Goal: Task Accomplishment & Management: Manage account settings

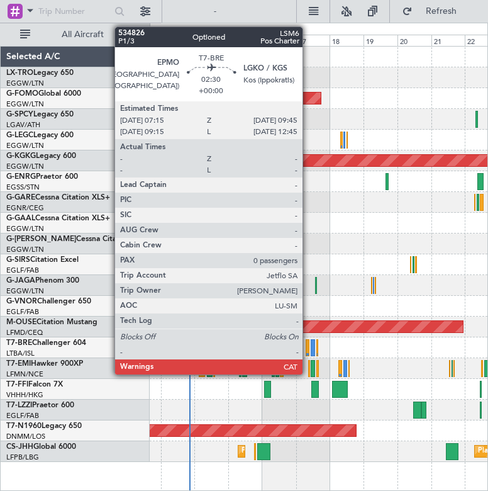
click at [308, 346] on div at bounding box center [308, 347] width 4 height 17
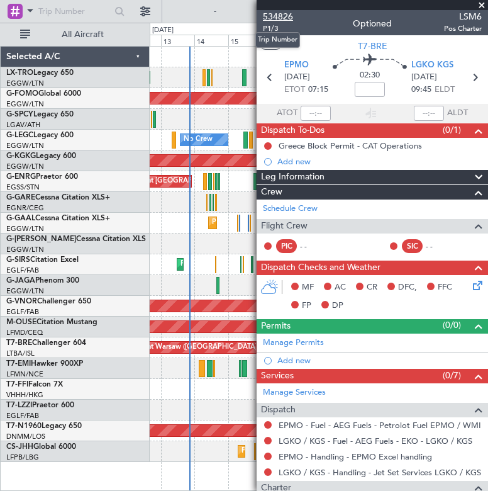
click at [291, 11] on span "534826" at bounding box center [278, 16] width 30 height 13
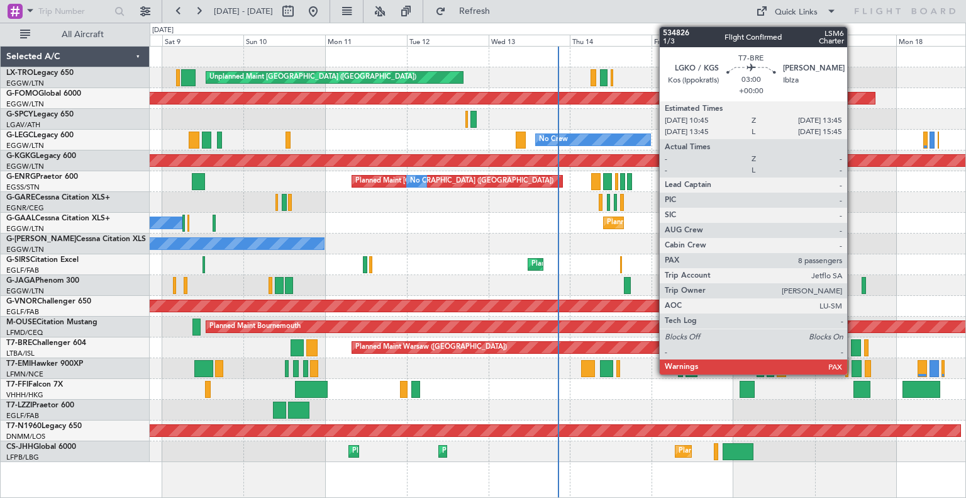
click at [487, 348] on div at bounding box center [856, 347] width 11 height 17
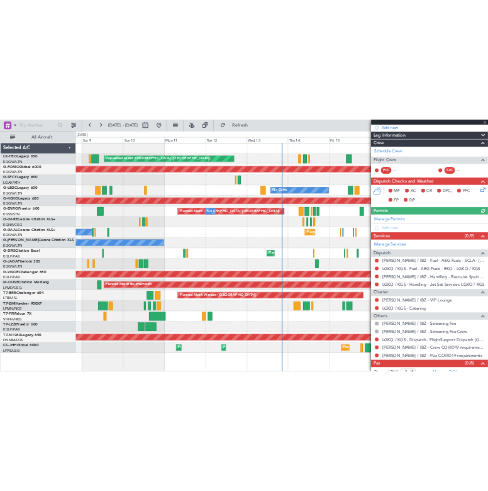
scroll to position [172, 0]
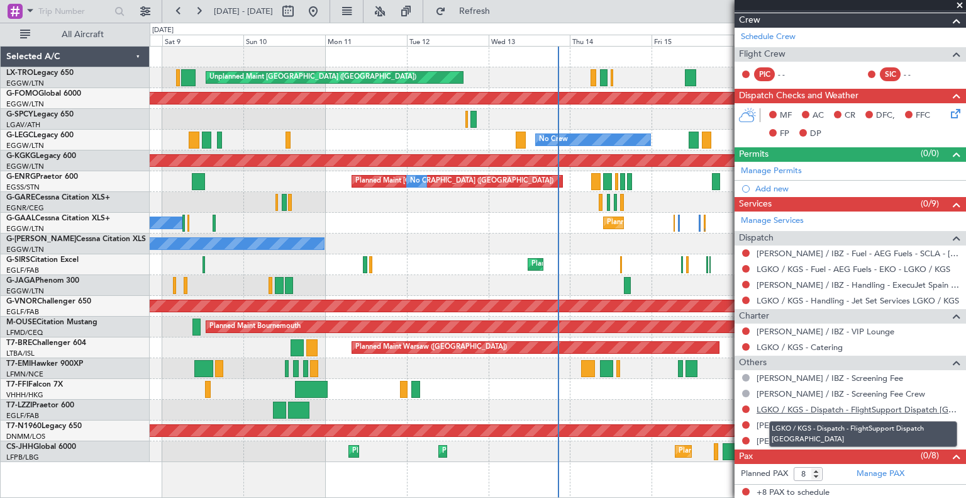
click at [487, 408] on link "LGKO / KGS - Dispatch - FlightSupport Dispatch [GEOGRAPHIC_DATA]" at bounding box center [858, 409] width 203 height 11
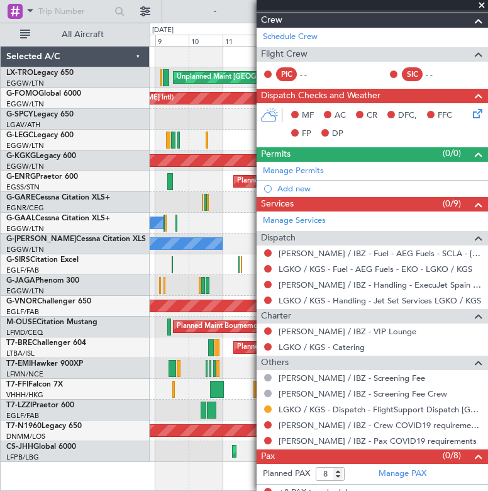
click at [479, 2] on span at bounding box center [482, 5] width 13 height 11
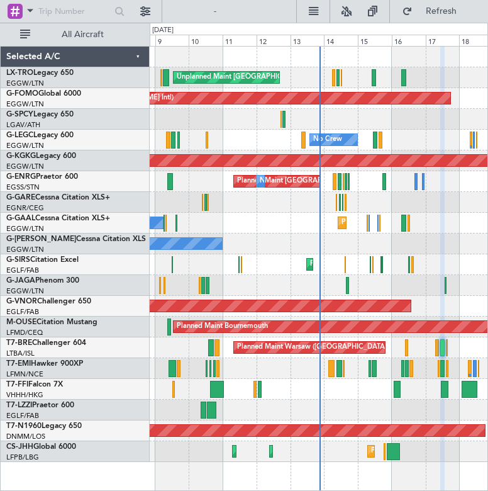
type input "0"
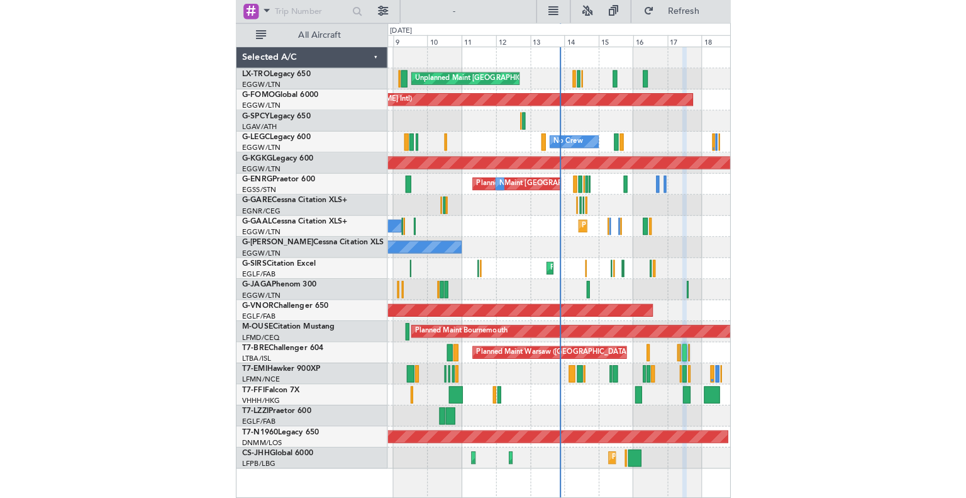
scroll to position [0, 0]
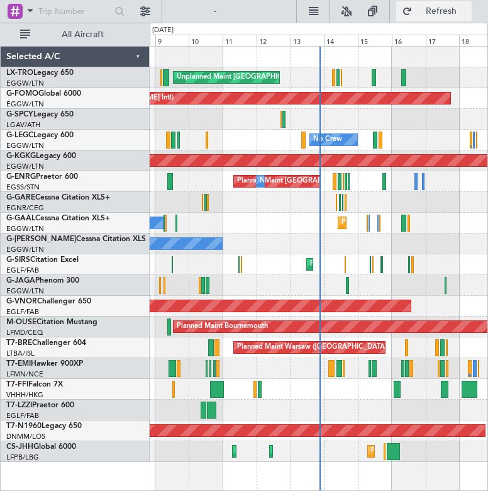
click at [420, 18] on button "Refresh" at bounding box center [433, 11] width 75 height 20
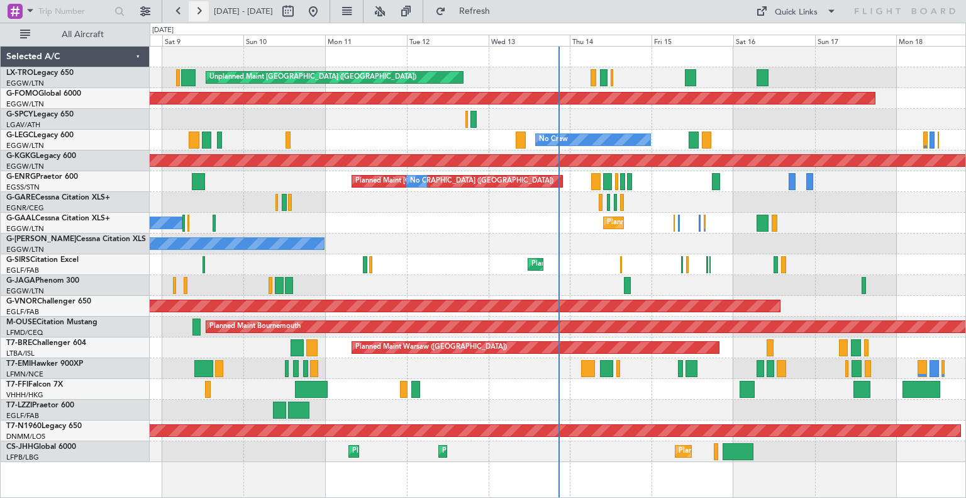
click at [199, 6] on button at bounding box center [199, 11] width 20 height 20
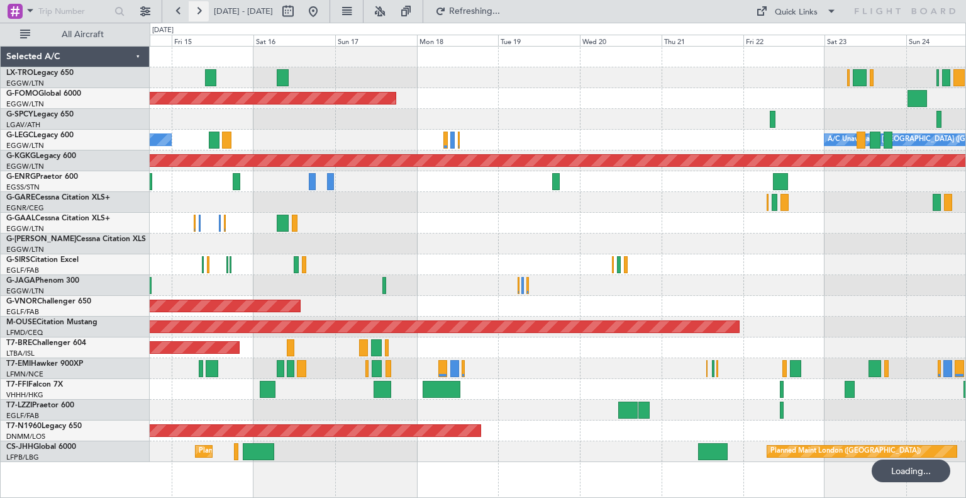
click at [199, 6] on button at bounding box center [199, 11] width 20 height 20
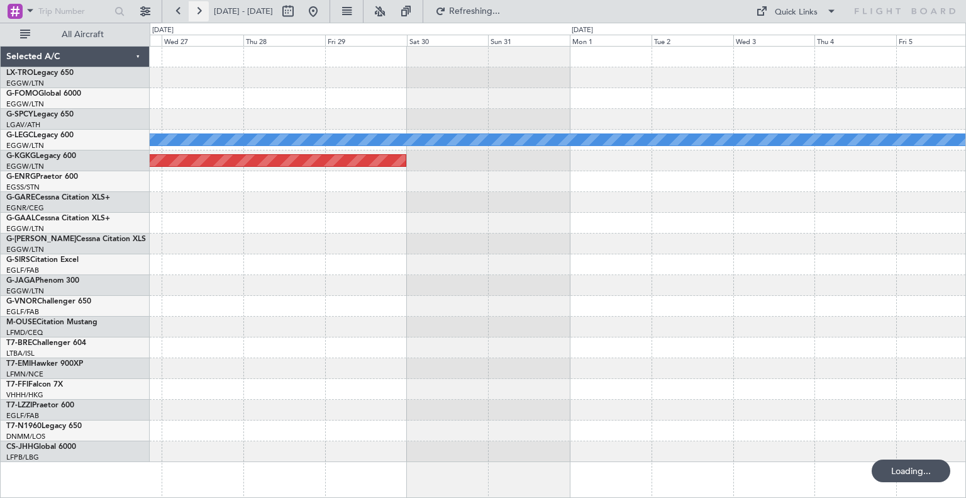
click at [199, 6] on button at bounding box center [199, 11] width 20 height 20
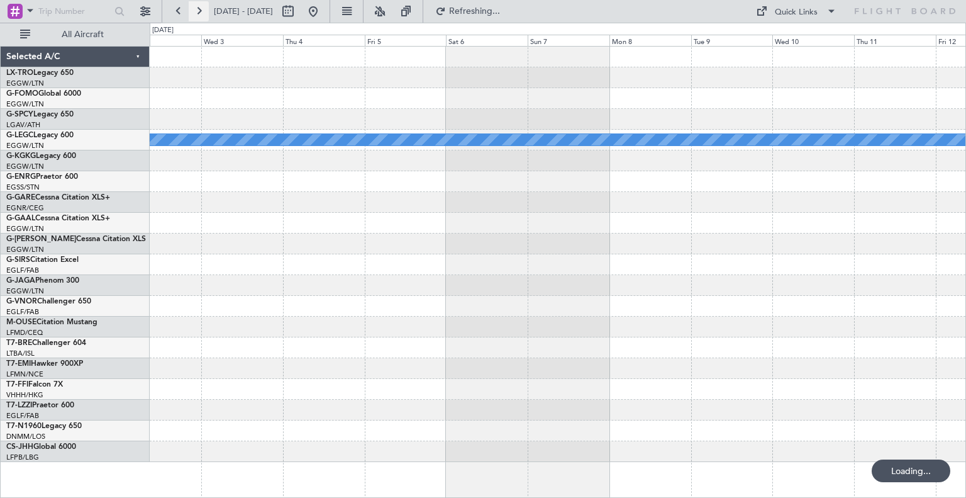
click at [199, 6] on button at bounding box center [199, 11] width 20 height 20
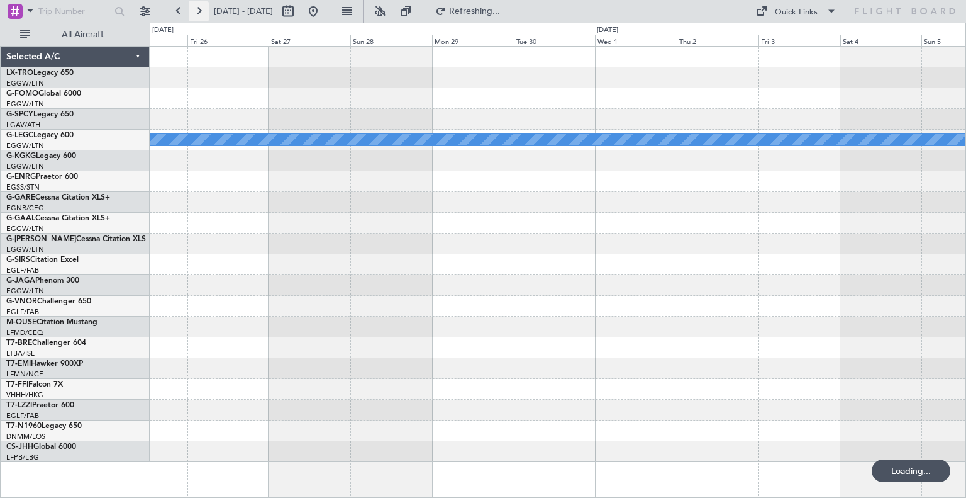
click at [199, 6] on button at bounding box center [199, 11] width 20 height 20
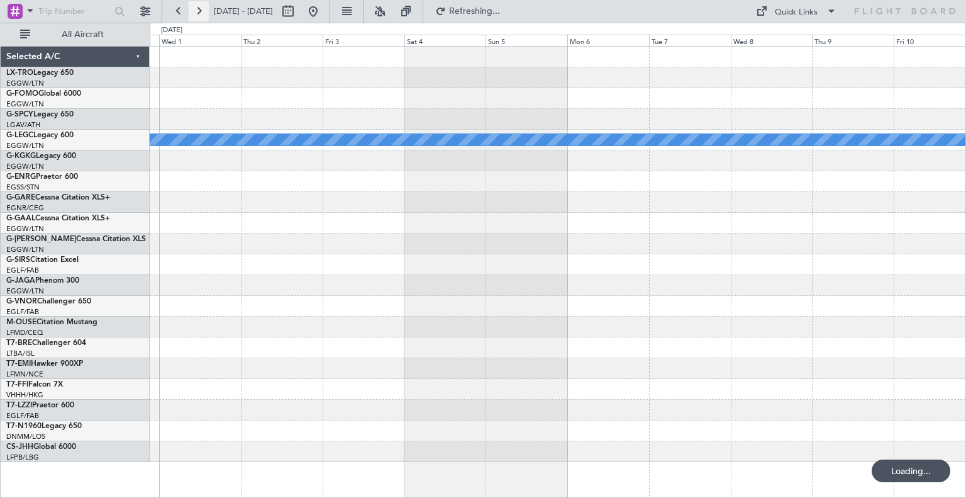
click at [199, 6] on button at bounding box center [199, 11] width 20 height 20
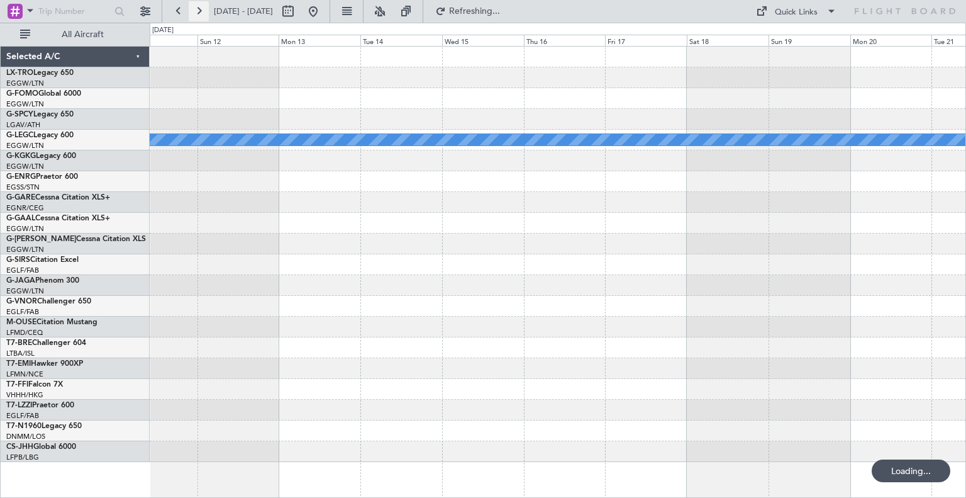
click at [199, 6] on button at bounding box center [199, 11] width 20 height 20
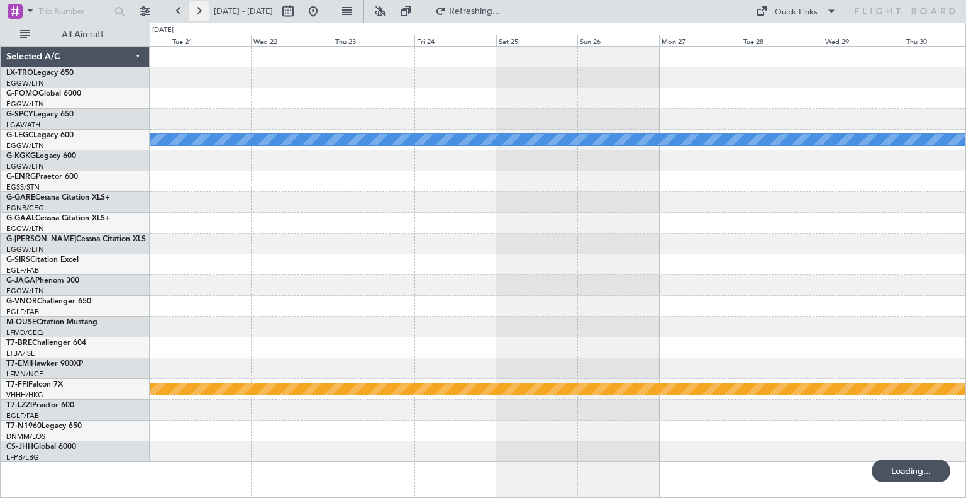
click at [199, 6] on button at bounding box center [199, 11] width 20 height 20
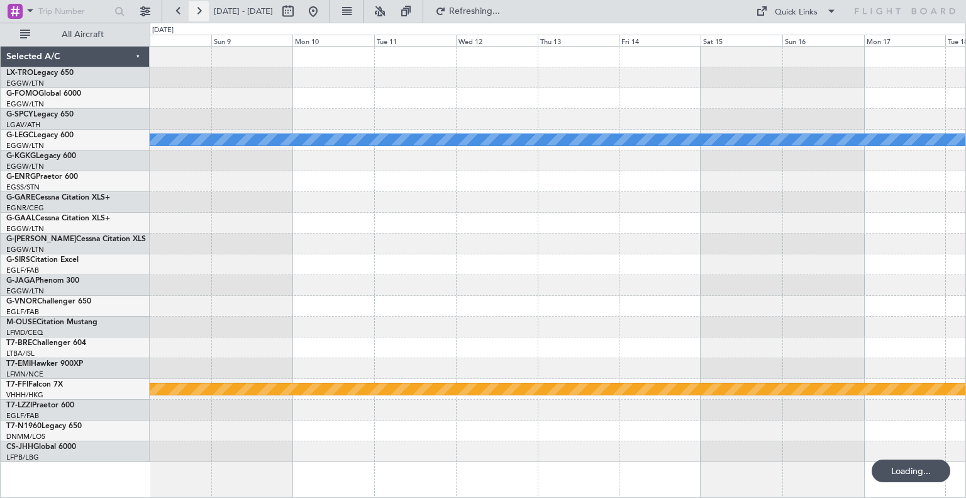
click at [199, 6] on button at bounding box center [199, 11] width 20 height 20
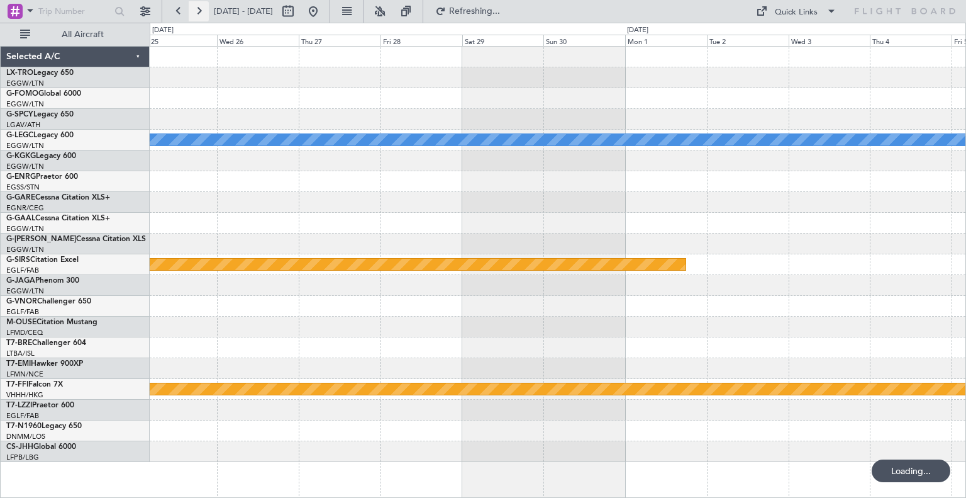
click at [199, 6] on button at bounding box center [199, 11] width 20 height 20
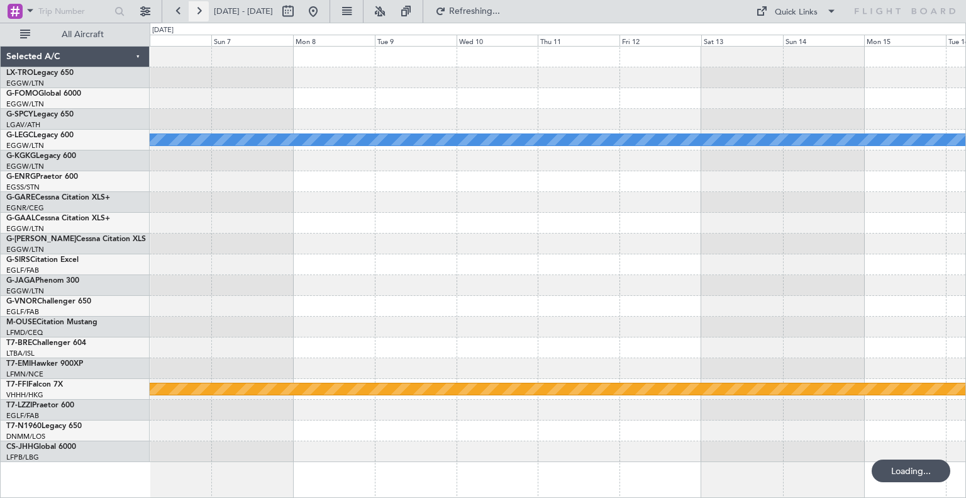
click at [199, 6] on button at bounding box center [199, 11] width 20 height 20
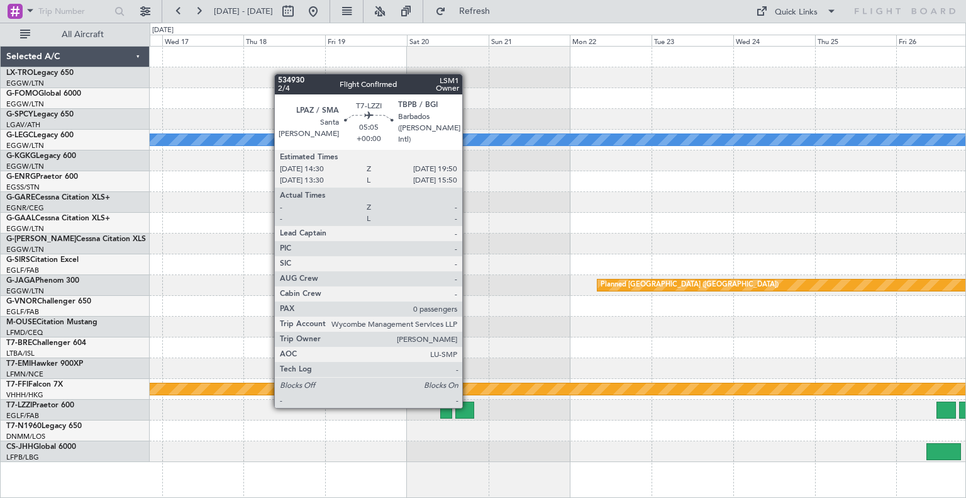
click at [468, 406] on div at bounding box center [464, 409] width 18 height 17
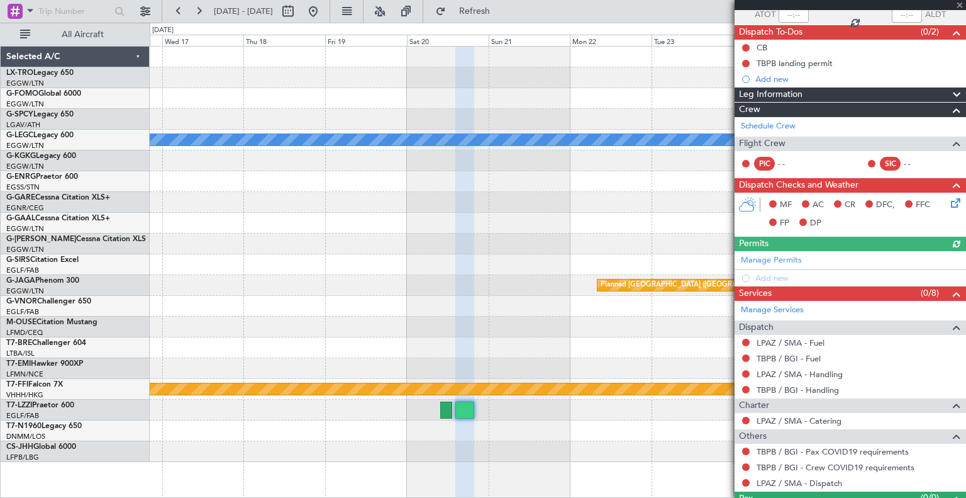
scroll to position [98, 0]
click at [487, 343] on link "LPAZ / SMA - Fuel" at bounding box center [791, 342] width 68 height 11
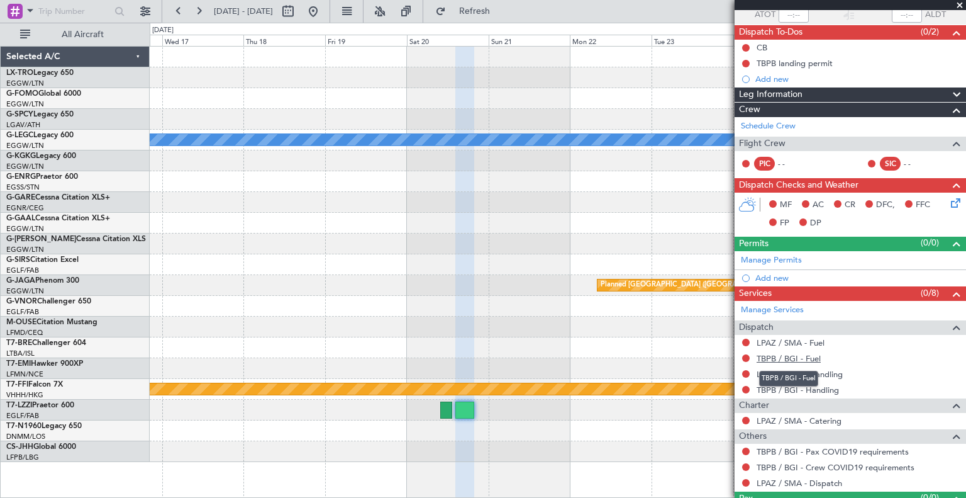
click at [487, 354] on link "TBPB / BGI - Fuel" at bounding box center [789, 358] width 64 height 11
click at [487, 369] on link "LPAZ / SMA - Handling" at bounding box center [800, 374] width 86 height 11
click at [487, 386] on link "TBPB / BGI - Handling" at bounding box center [798, 389] width 82 height 11
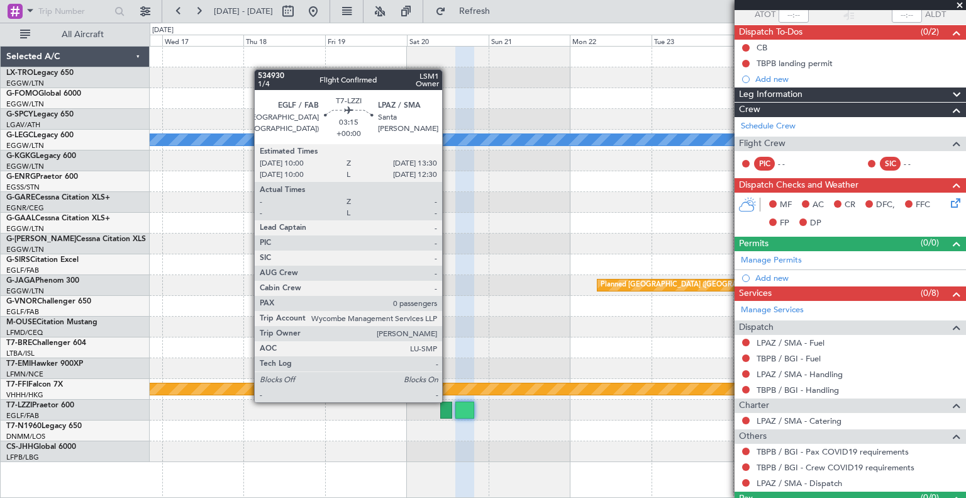
click at [448, 401] on div at bounding box center [446, 409] width 12 height 17
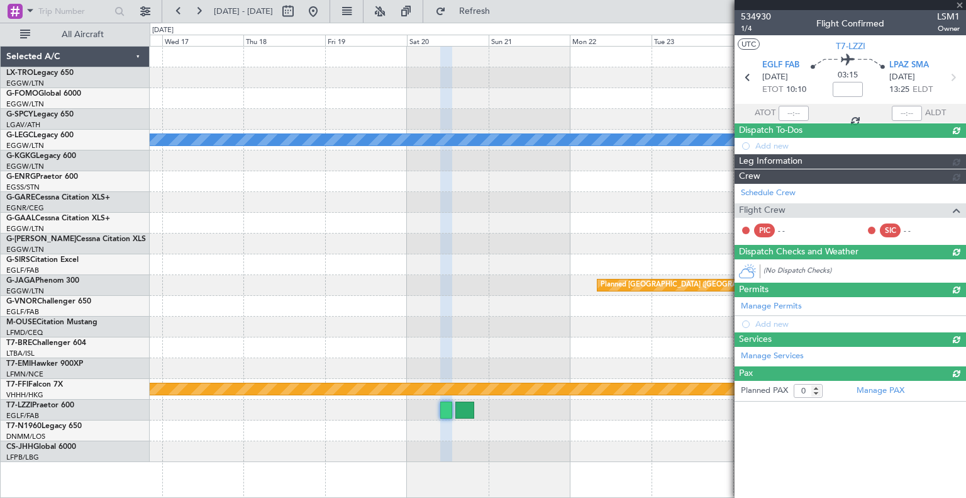
scroll to position [0, 0]
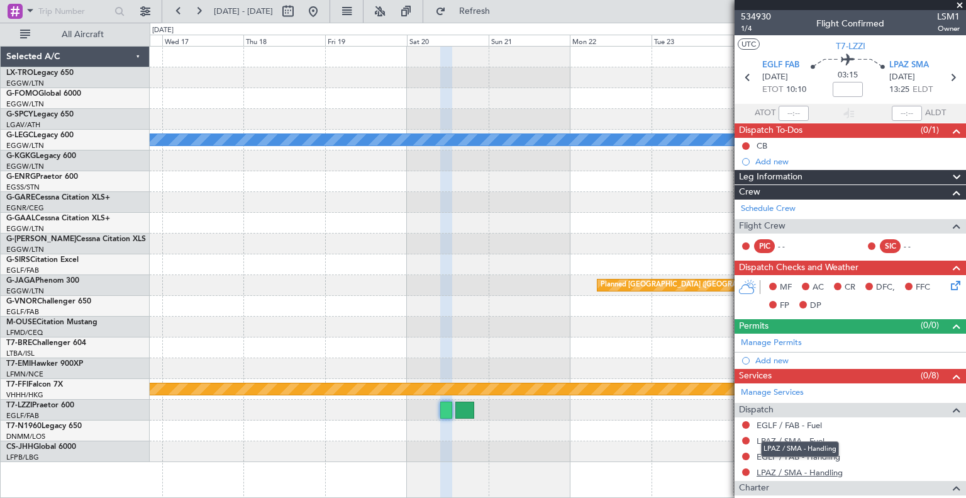
click at [487, 467] on link "LPAZ / SMA - Handling" at bounding box center [800, 472] width 86 height 11
click at [487, 455] on link "EGLF / FAB - Handling" at bounding box center [799, 456] width 84 height 11
click at [487, 435] on link "LPAZ / SMA - Fuel" at bounding box center [791, 440] width 68 height 11
click at [487, 422] on link "EGLF / FAB - Fuel" at bounding box center [789, 425] width 65 height 11
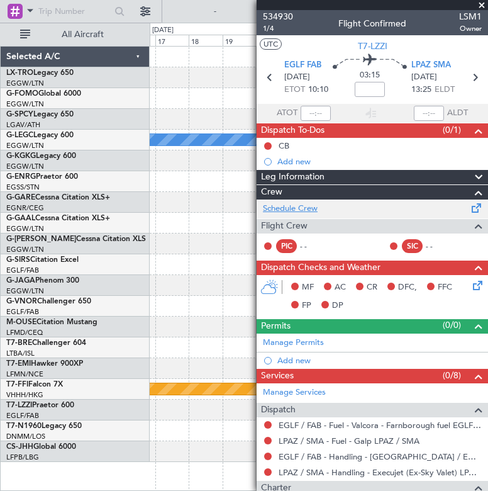
click at [306, 205] on link "Schedule Crew" at bounding box center [290, 209] width 55 height 13
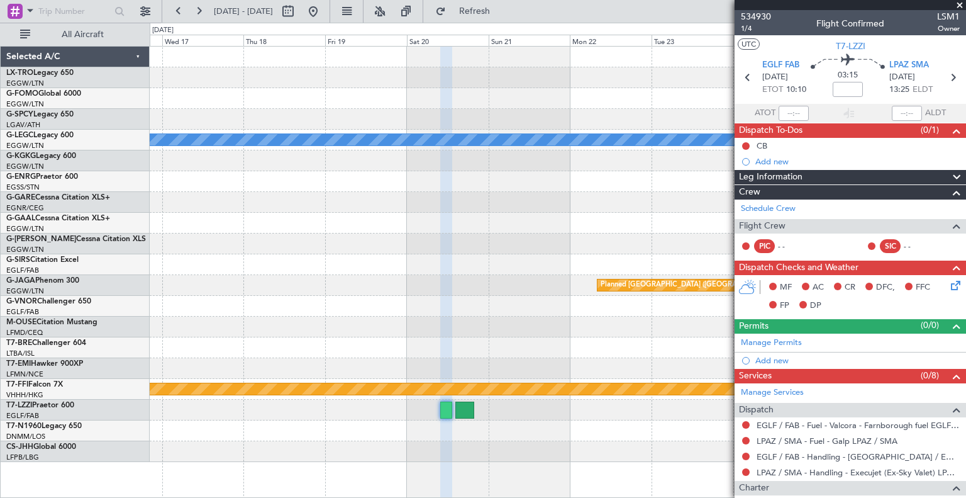
scroll to position [108, 0]
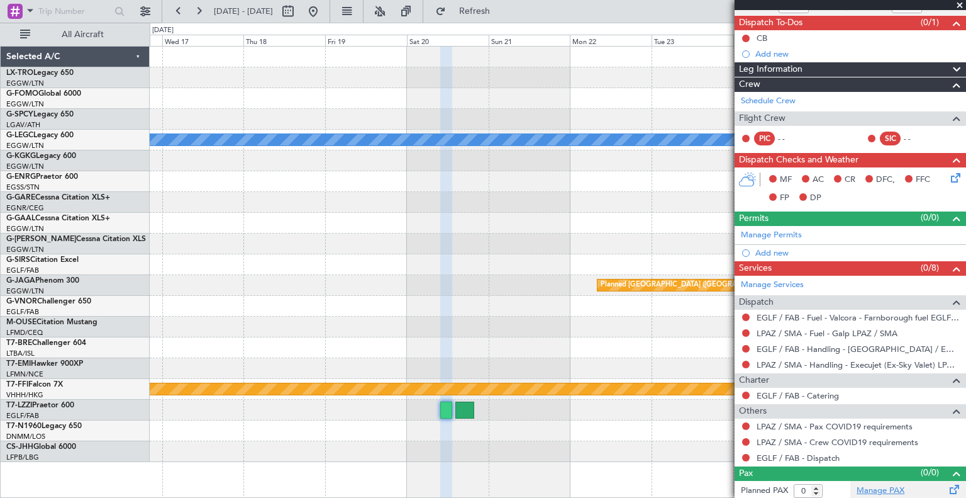
click at [487, 487] on link "Manage PAX" at bounding box center [881, 490] width 48 height 13
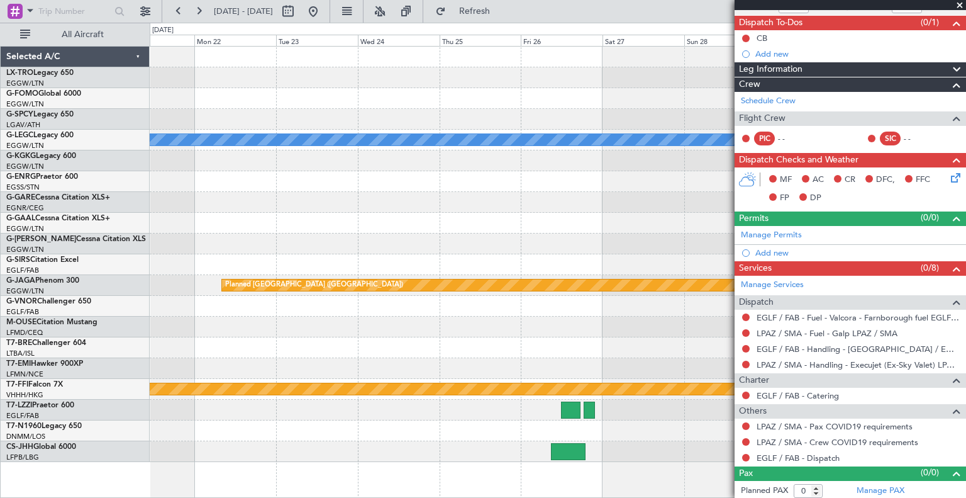
click at [199, 364] on div "A/C Unavailable London (Luton) Planned Maint St Gallen (Altenrhein) Planned Mai…" at bounding box center [558, 254] width 816 height 415
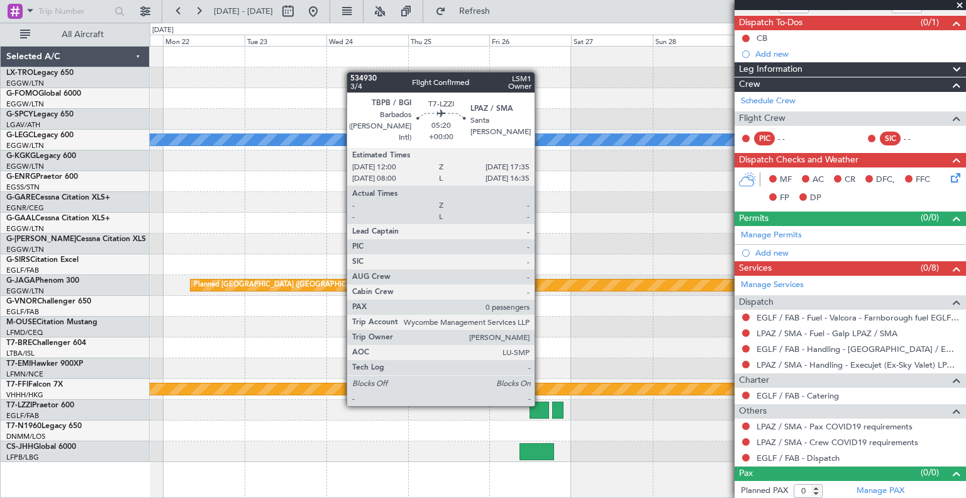
click at [487, 404] on div at bounding box center [539, 409] width 19 height 17
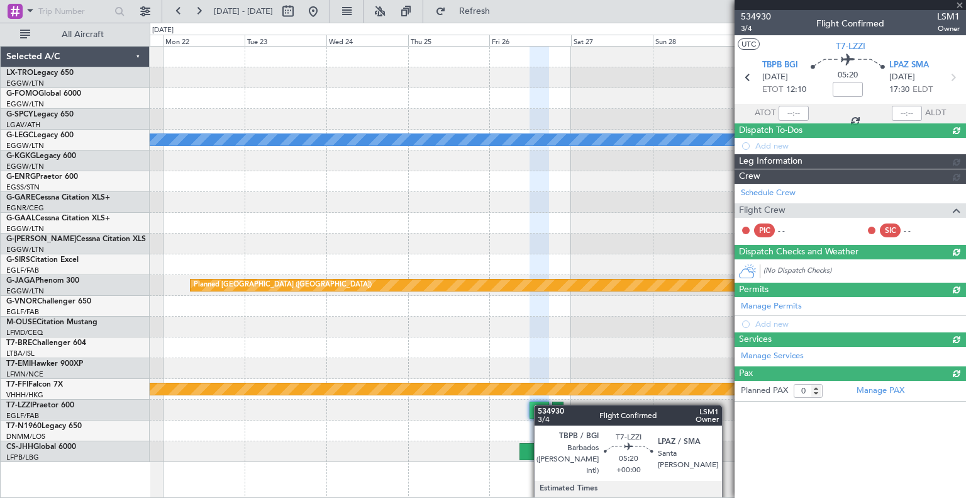
scroll to position [0, 0]
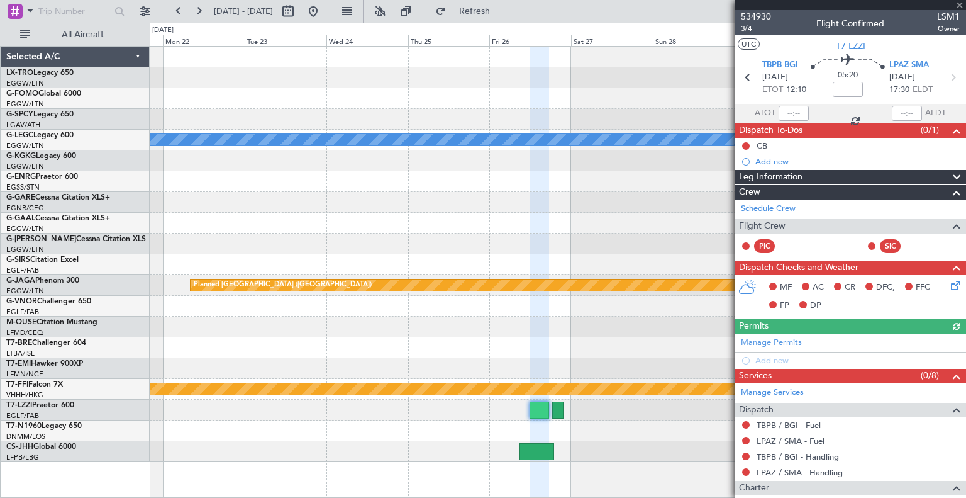
click at [487, 423] on link "TBPB / BGI - Fuel" at bounding box center [789, 425] width 64 height 11
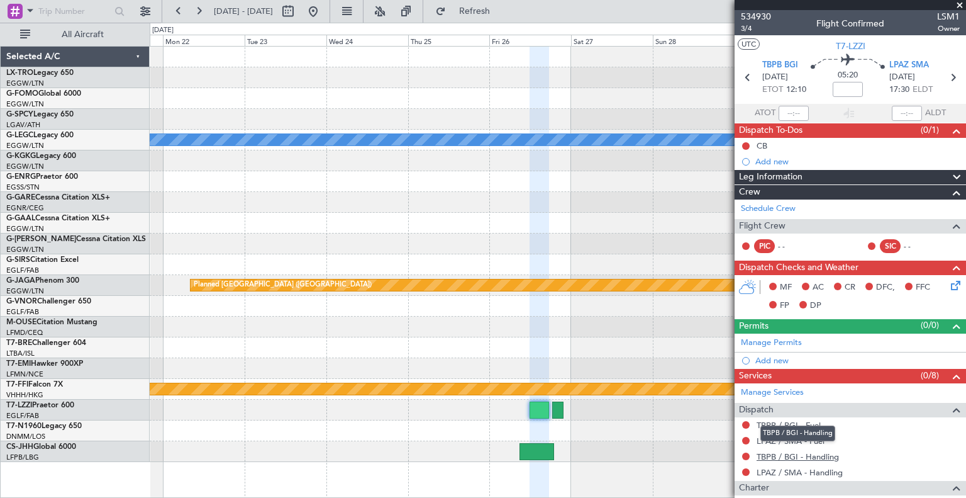
click at [487, 453] on link "TBPB / BGI - Handling" at bounding box center [798, 456] width 82 height 11
click at [487, 440] on link "LPAZ / SMA - Fuel" at bounding box center [791, 440] width 68 height 11
click at [487, 470] on link "LPAZ / SMA - Handling" at bounding box center [800, 472] width 86 height 11
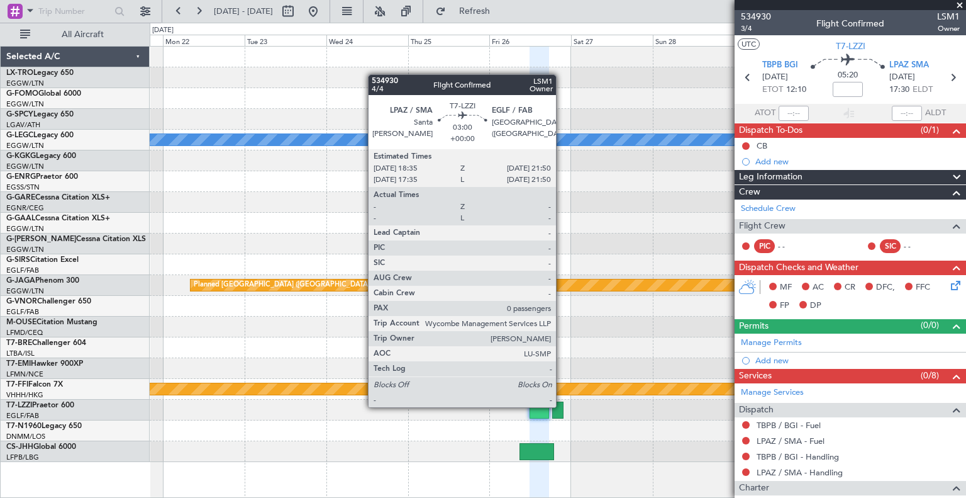
click at [487, 406] on div at bounding box center [557, 409] width 11 height 17
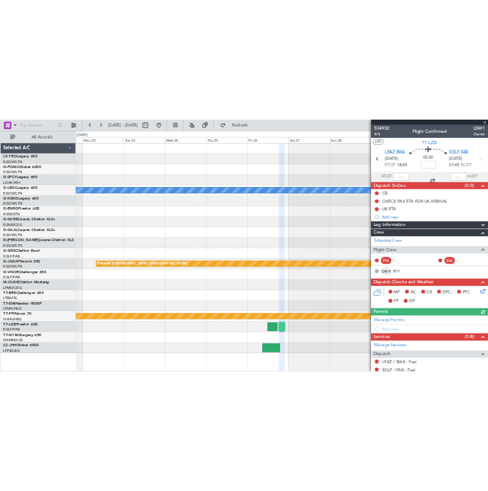
scroll to position [163, 0]
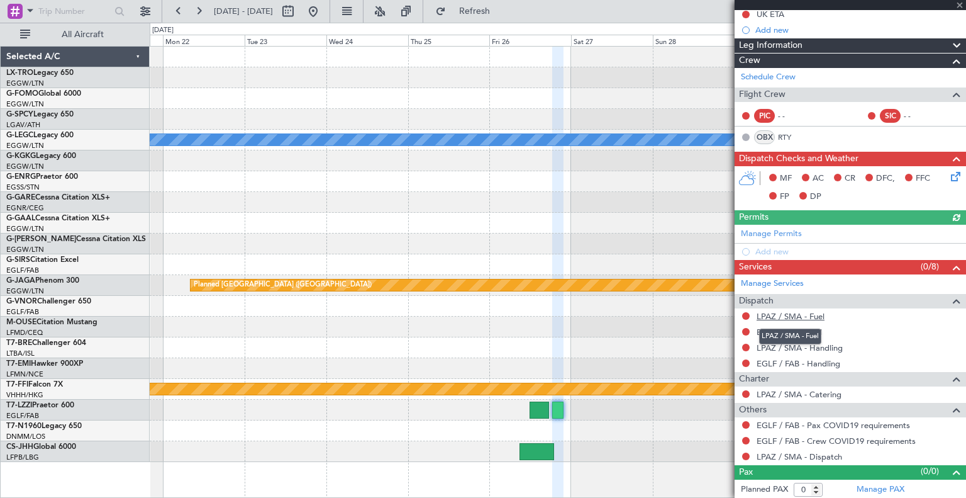
click at [487, 314] on link "LPAZ / SMA - Fuel" at bounding box center [791, 316] width 68 height 11
click at [487, 329] on link "EGLF / FAB - Fuel" at bounding box center [789, 331] width 65 height 11
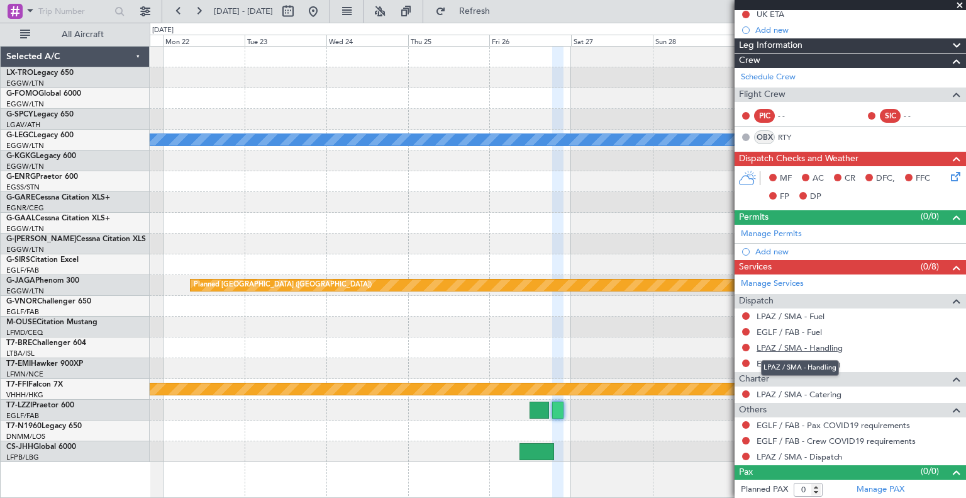
click at [487, 345] on link "LPAZ / SMA - Handling" at bounding box center [800, 347] width 86 height 11
click at [487, 358] on link "EGLF / FAB - Handling" at bounding box center [799, 363] width 84 height 11
click at [487, 21] on fb-refresh-button "Refresh" at bounding box center [467, 11] width 88 height 23
click at [487, 11] on span "Refresh" at bounding box center [474, 11] width 53 height 9
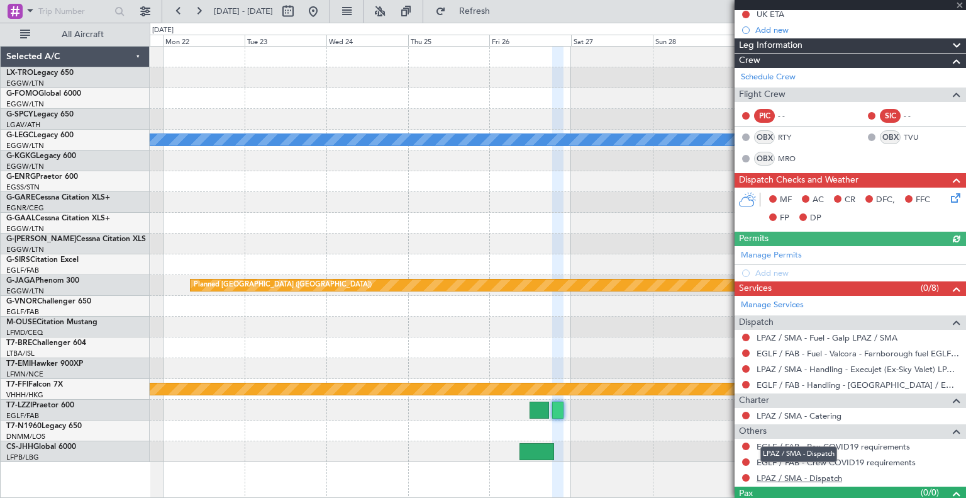
click at [487, 475] on link "LPAZ / SMA - Dispatch" at bounding box center [800, 477] width 86 height 11
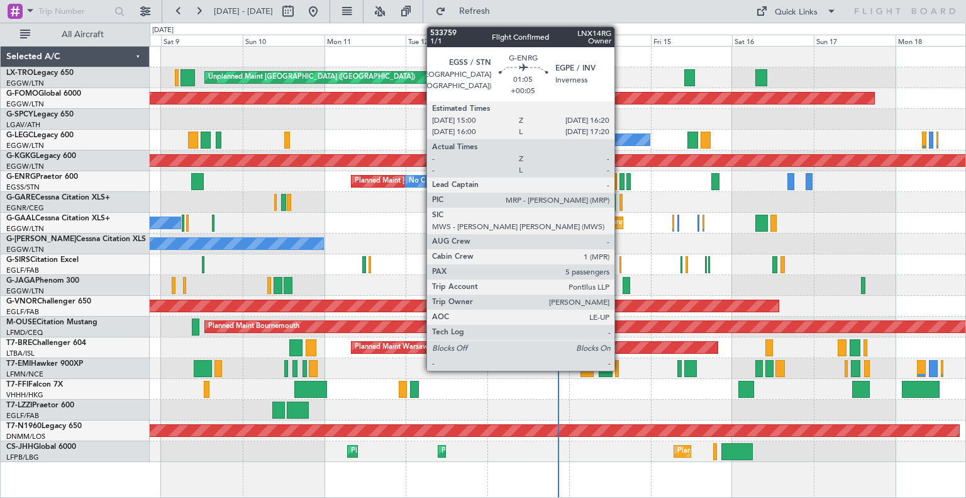
click at [620, 175] on div at bounding box center [622, 181] width 5 height 17
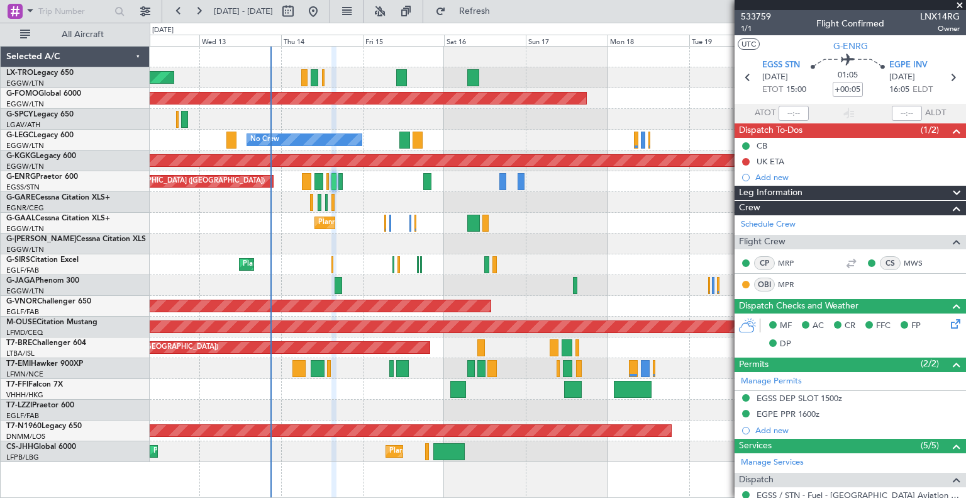
click at [385, 281] on div "Unplanned Maint [GEOGRAPHIC_DATA] ([GEOGRAPHIC_DATA]) Planned Maint Windsor Loc…" at bounding box center [558, 254] width 816 height 415
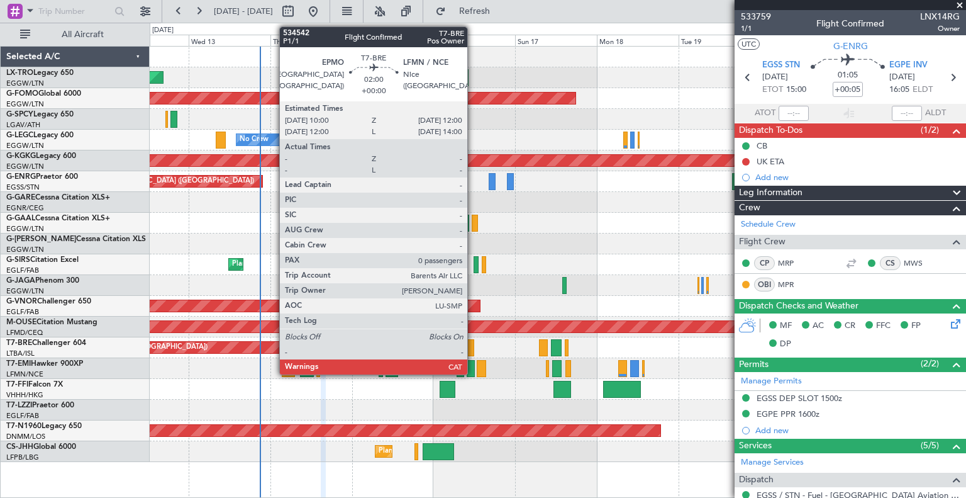
click at [473, 345] on div at bounding box center [470, 347] width 7 height 17
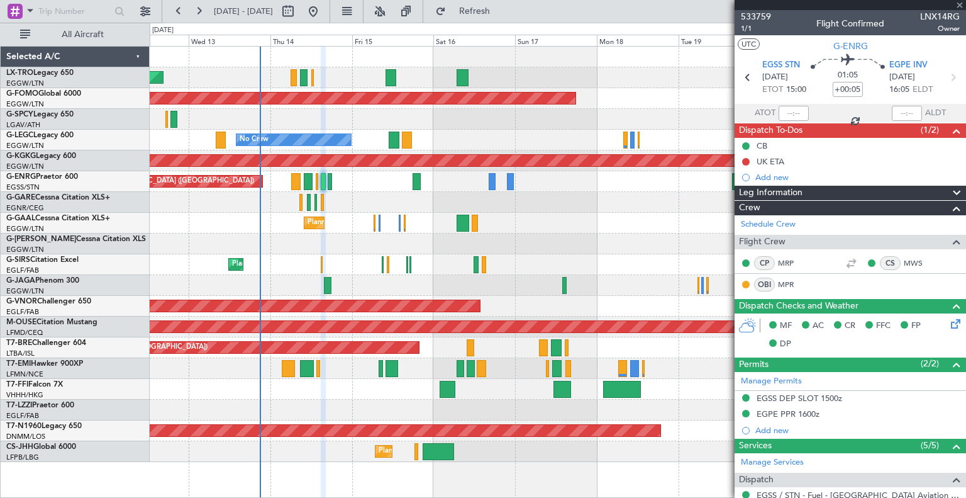
type input "0"
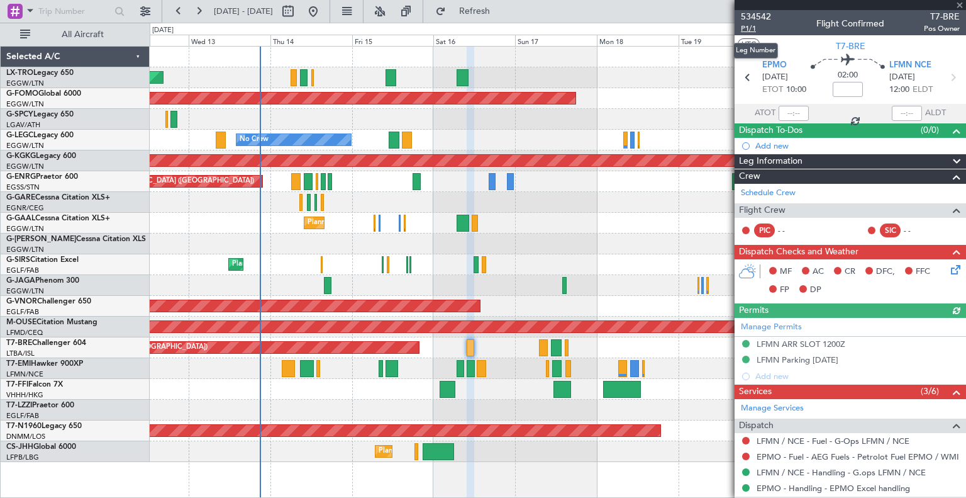
click at [750, 28] on span "P1/1" at bounding box center [756, 28] width 30 height 11
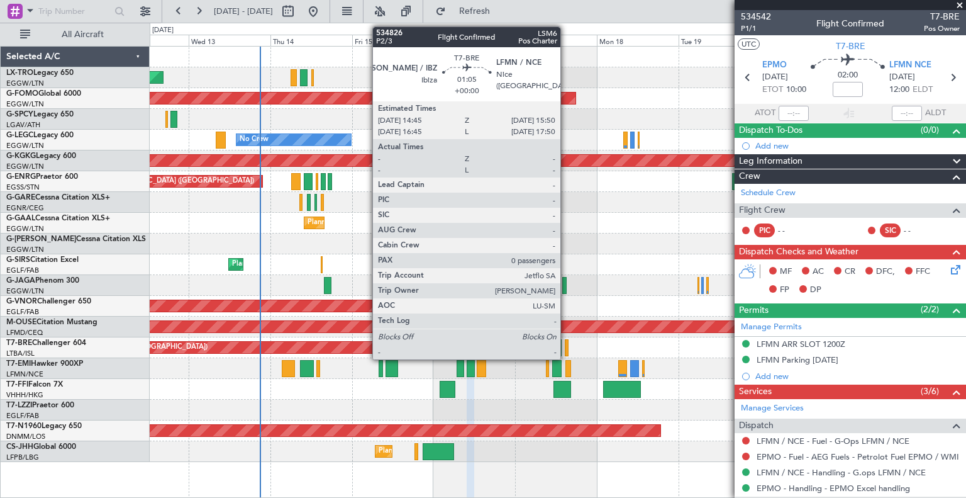
click at [566, 350] on div at bounding box center [567, 347] width 4 height 17
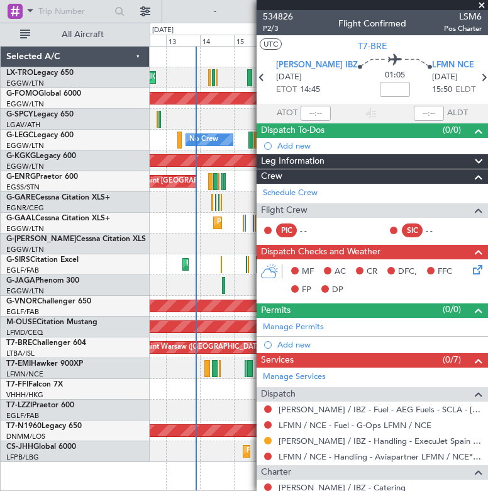
scroll to position [116, 0]
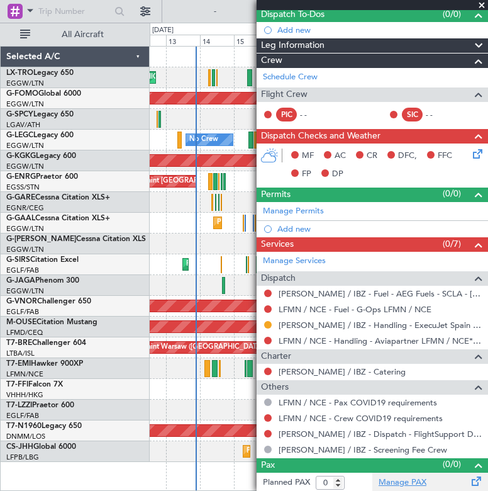
click at [399, 484] on link "Manage PAX" at bounding box center [403, 482] width 48 height 13
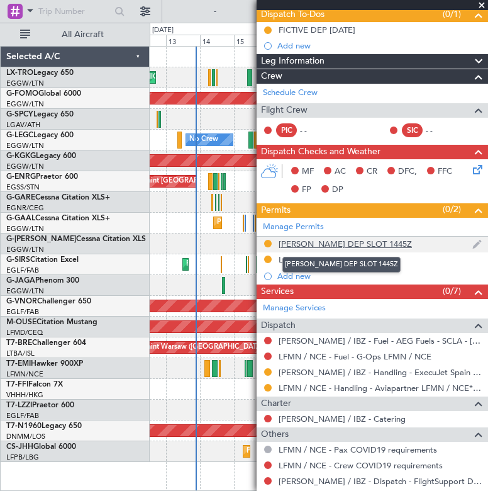
scroll to position [163, 0]
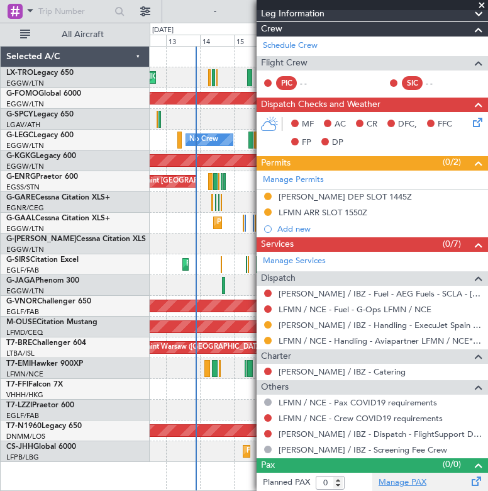
click at [394, 480] on link "Manage PAX" at bounding box center [403, 482] width 48 height 13
click at [481, 6] on span at bounding box center [482, 5] width 13 height 11
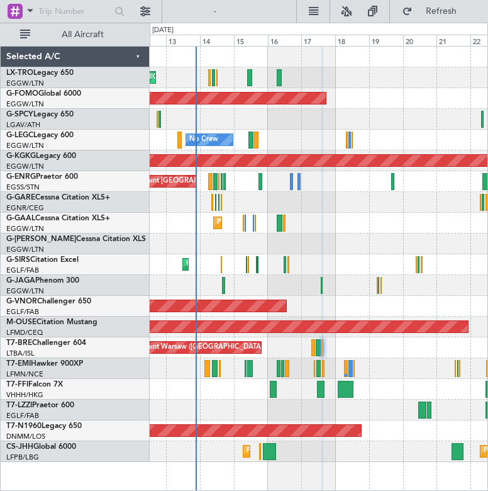
scroll to position [0, 0]
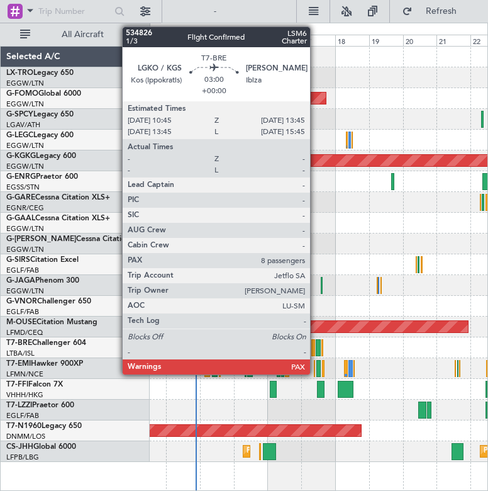
click at [316, 348] on div at bounding box center [318, 347] width 4 height 17
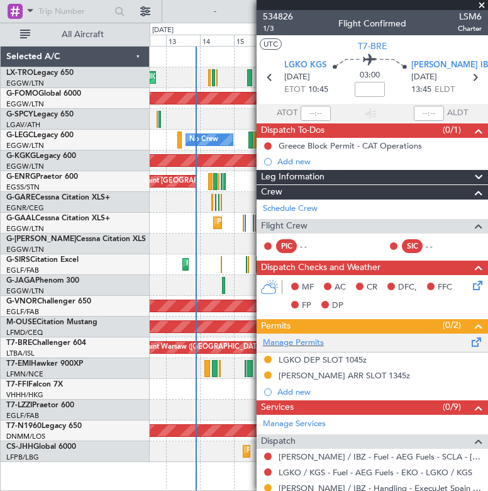
scroll to position [211, 0]
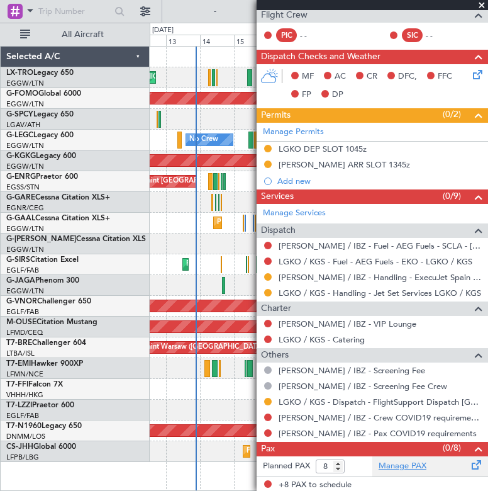
click at [398, 465] on link "Manage PAX" at bounding box center [403, 466] width 48 height 13
click at [482, 7] on span at bounding box center [482, 5] width 13 height 11
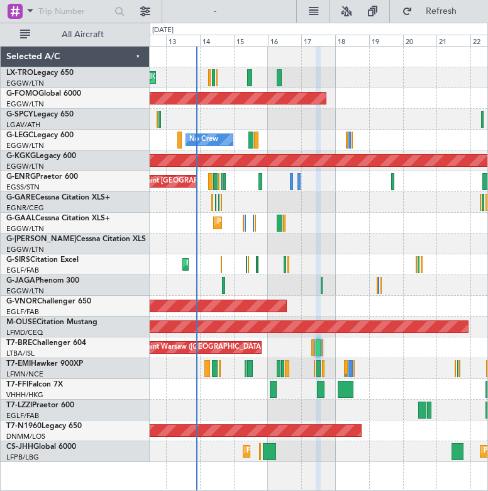
type input "0"
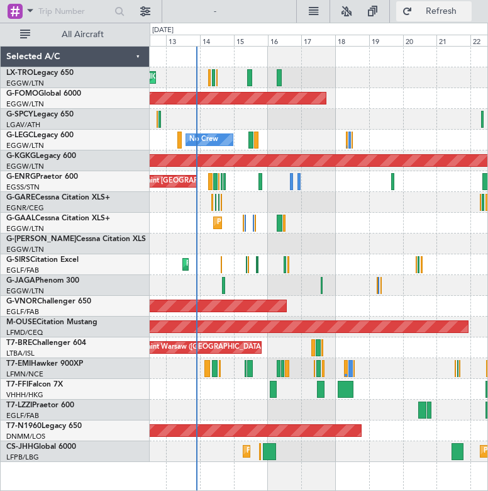
click at [408, 16] on button "Refresh" at bounding box center [433, 11] width 75 height 20
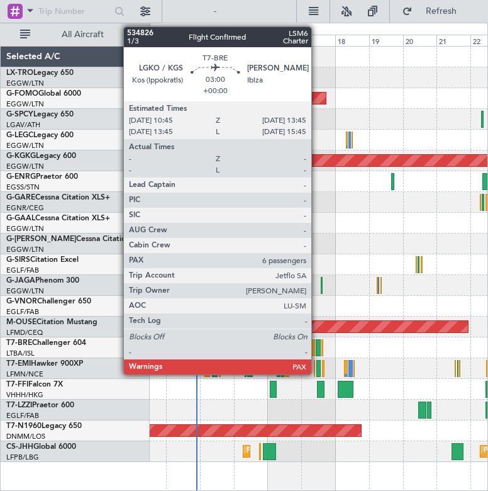
click at [317, 344] on div at bounding box center [318, 347] width 4 height 17
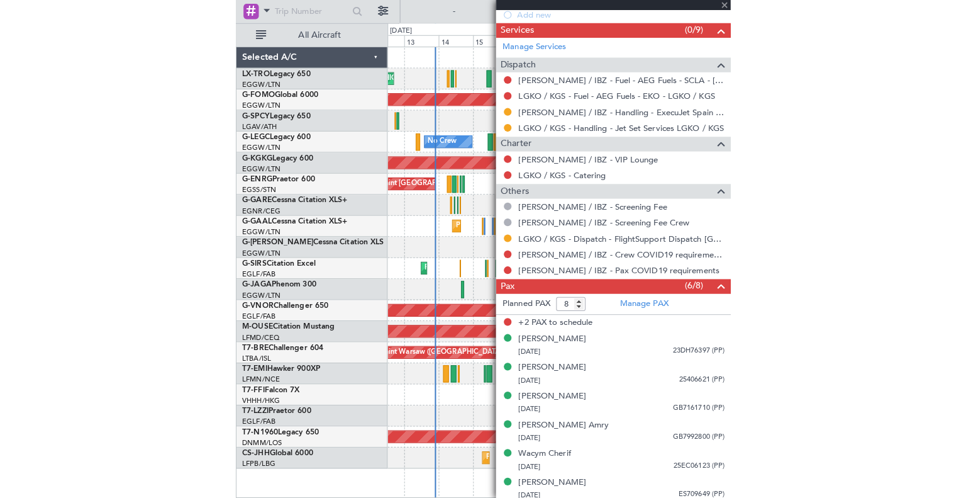
scroll to position [380, 0]
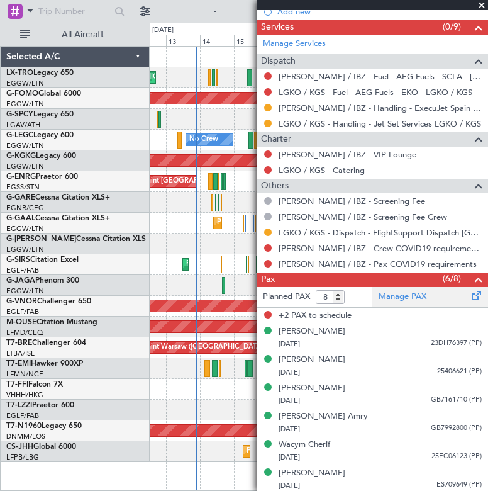
click at [390, 293] on link "Manage PAX" at bounding box center [403, 297] width 48 height 13
type input "7"
click at [337, 294] on input "7" at bounding box center [330, 297] width 29 height 14
click at [206, 13] on div at bounding box center [189, 11] width 40 height 60
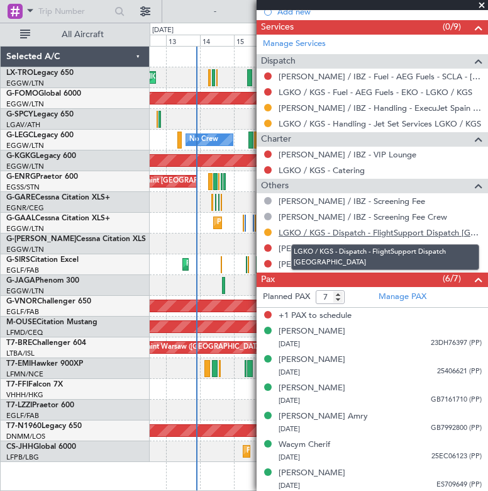
click at [420, 230] on link "LGKO / KGS - Dispatch - FlightSupport Dispatch [GEOGRAPHIC_DATA]" at bounding box center [380, 232] width 203 height 11
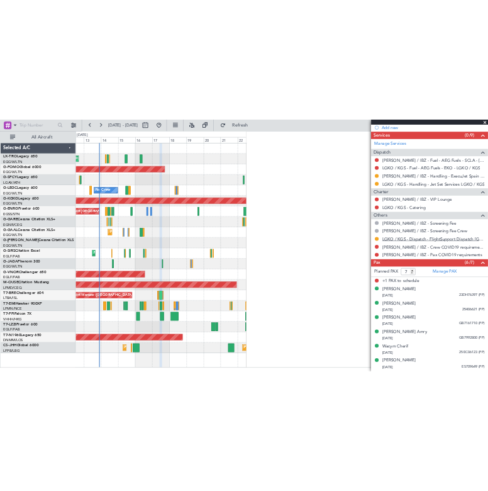
scroll to position [373, 0]
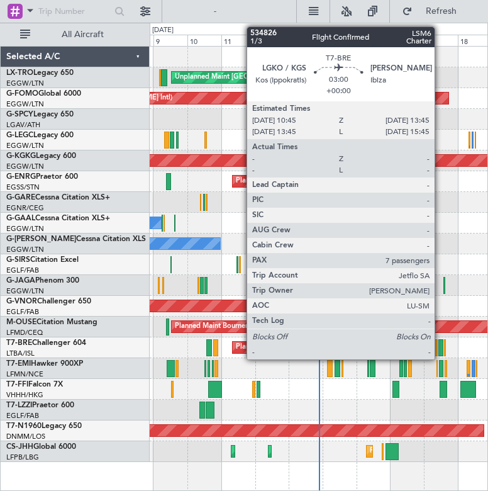
click at [440, 345] on div at bounding box center [440, 347] width 4 height 17
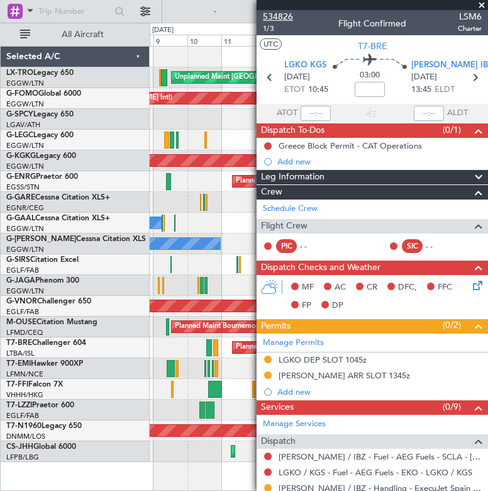
click at [286, 14] on span "534826" at bounding box center [278, 16] width 30 height 13
